Goal: Transaction & Acquisition: Subscribe to service/newsletter

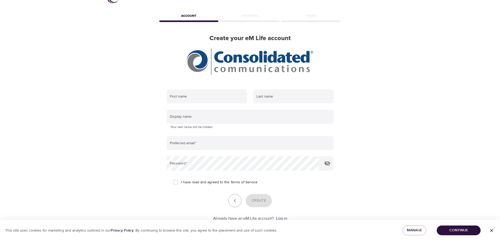
scroll to position [31, 0]
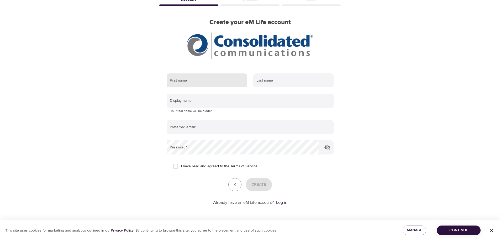
click at [187, 82] on input "text" at bounding box center [207, 81] width 80 height 14
type input "[PERSON_NAME]"
click at [271, 80] on input "text" at bounding box center [293, 81] width 80 height 14
type input "[PERSON_NAME]"
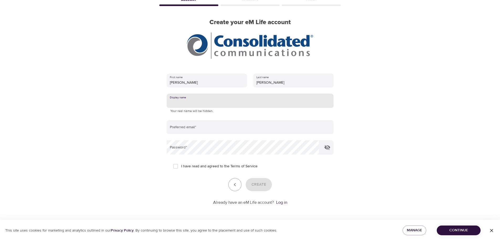
click at [241, 99] on input "text" at bounding box center [250, 101] width 167 height 14
type input "Colin"
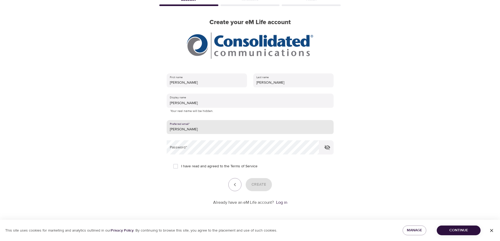
type input "colin.cummings@consolidated.com"
click at [176, 167] on input "I have read and agreed to the Terms of Service" at bounding box center [175, 166] width 11 height 11
checkbox input "true"
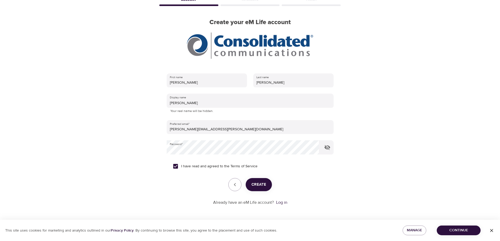
click at [260, 182] on span "Create" at bounding box center [259, 185] width 15 height 7
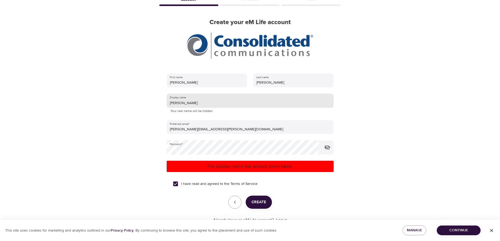
click at [196, 101] on input "Colin" at bounding box center [250, 101] width 167 height 14
type input "[PERSON_NAME]"
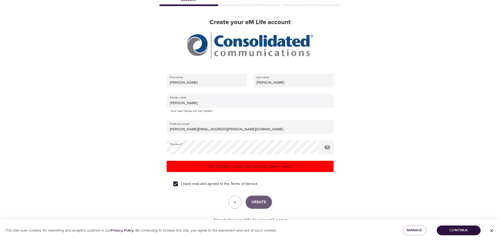
click at [261, 199] on span "Create" at bounding box center [259, 202] width 15 height 7
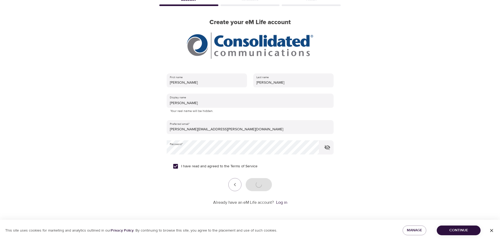
click at [385, 122] on div "User Profile Account Interests Finish Create your eM Life account First name Co…" at bounding box center [250, 89] width 299 height 241
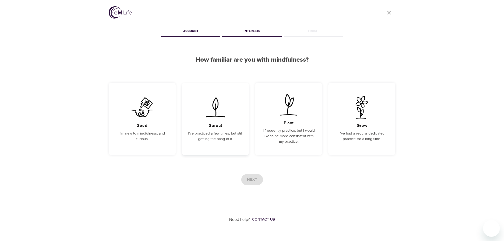
click at [227, 114] on img at bounding box center [215, 107] width 27 height 23
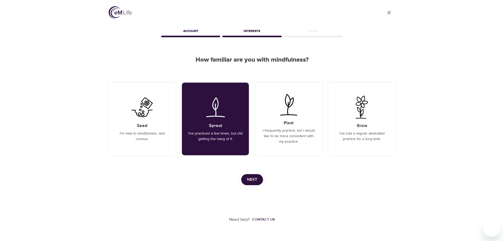
click at [256, 182] on span "Next" at bounding box center [252, 180] width 10 height 7
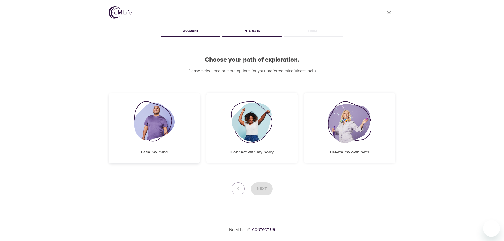
click at [169, 134] on img at bounding box center [154, 122] width 41 height 42
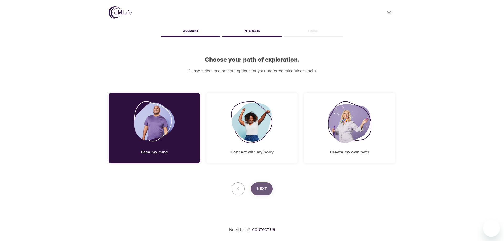
click at [257, 188] on span "Next" at bounding box center [262, 189] width 10 height 7
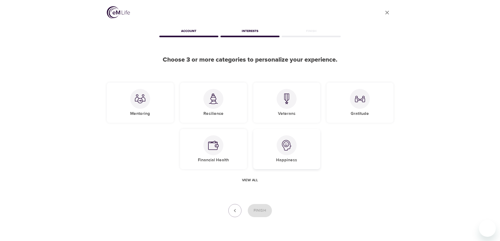
click at [292, 148] on div at bounding box center [287, 146] width 20 height 20
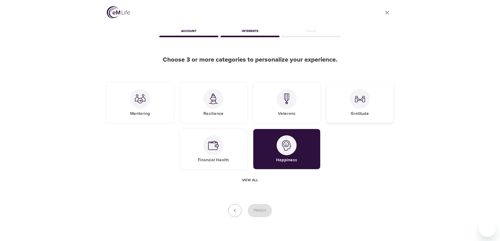
click at [368, 108] on div "Gratitude" at bounding box center [360, 103] width 67 height 40
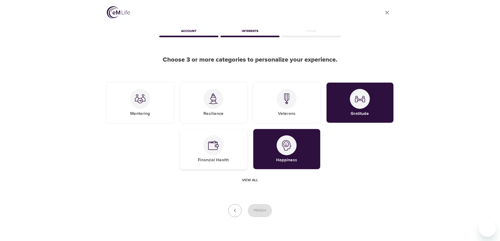
click at [231, 149] on div "Financial Health" at bounding box center [213, 149] width 67 height 40
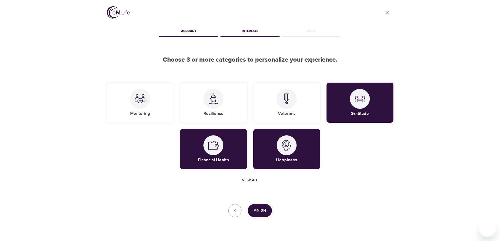
click at [257, 210] on span "Finish" at bounding box center [260, 211] width 13 height 7
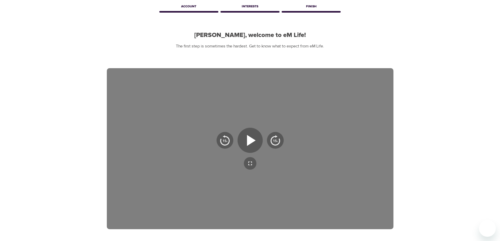
scroll to position [53, 0]
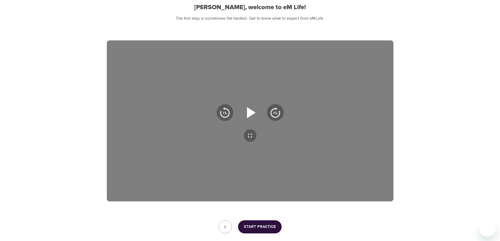
click at [254, 112] on icon "button" at bounding box center [251, 112] width 9 height 11
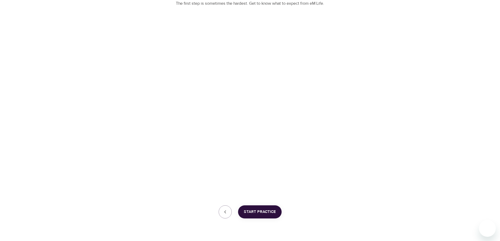
scroll to position [82, 0]
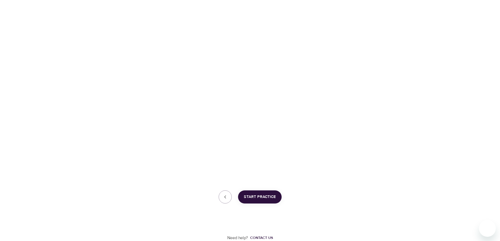
click at [252, 198] on span "Start Practice" at bounding box center [260, 197] width 32 height 7
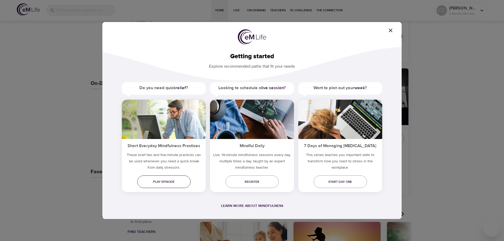
click at [168, 182] on span "Play episode" at bounding box center [164, 182] width 45 height 6
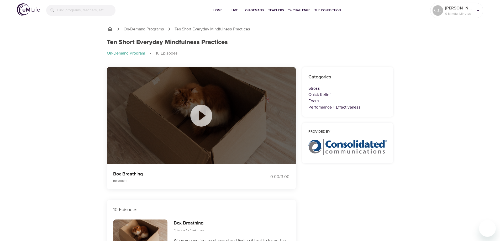
click at [206, 114] on icon at bounding box center [201, 116] width 22 height 22
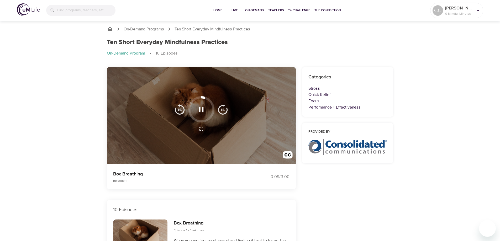
click at [470, 12] on p "0 Mindful Minutes" at bounding box center [460, 13] width 28 height 5
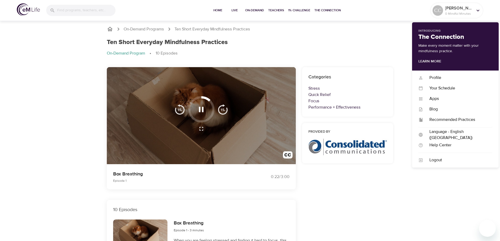
click at [382, 28] on ol "On-Demand Programs Ten Short Everyday Mindfulness Practices" at bounding box center [250, 29] width 287 height 6
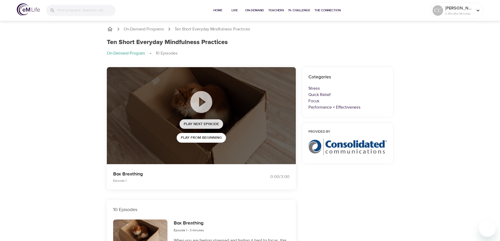
click at [200, 122] on span "Play Next Episode" at bounding box center [201, 124] width 35 height 7
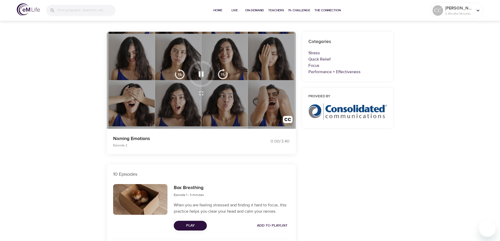
scroll to position [26, 0]
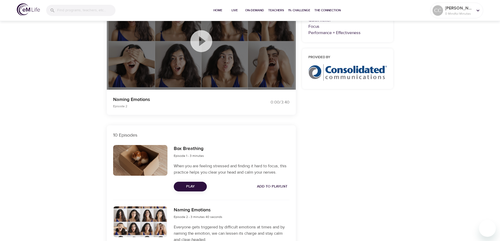
scroll to position [79, 0]
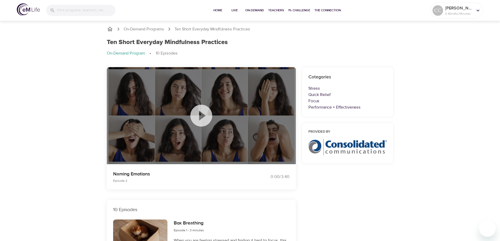
drag, startPoint x: 331, startPoint y: 193, endPoint x: 326, endPoint y: 182, distance: 12.5
click at [195, 113] on icon at bounding box center [201, 116] width 22 height 22
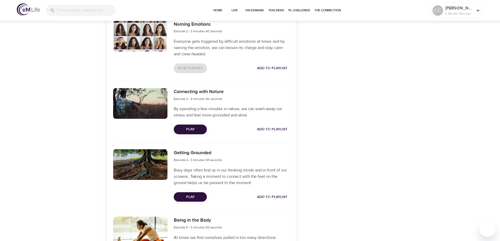
scroll to position [263, 0]
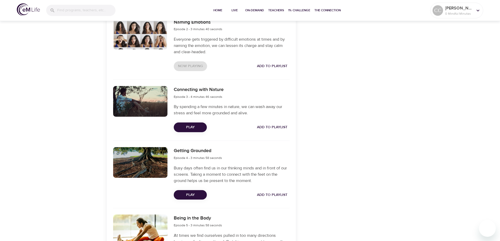
click at [195, 126] on span "Play" at bounding box center [190, 127] width 25 height 7
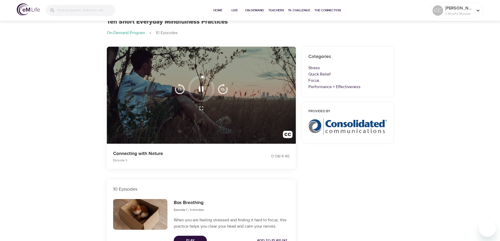
scroll to position [0, 0]
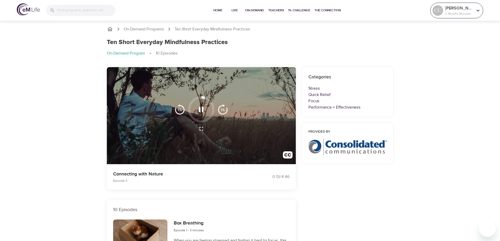
click at [459, 11] on p "[PERSON_NAME]" at bounding box center [460, 8] width 28 height 6
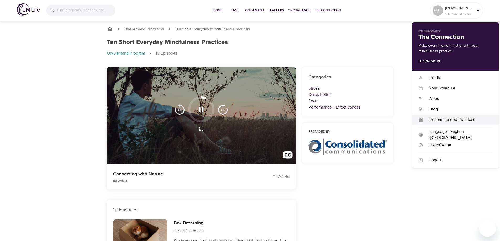
click at [459, 121] on div "Recommended Practices" at bounding box center [457, 120] width 69 height 6
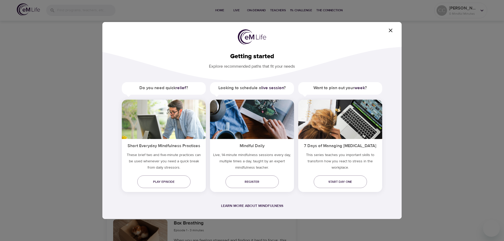
click at [387, 30] on span "button" at bounding box center [391, 30] width 13 height 6
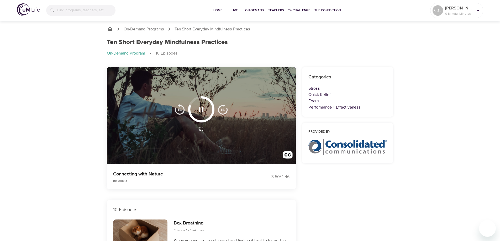
click at [201, 110] on icon "button" at bounding box center [201, 109] width 9 height 9
